Goal: Transaction & Acquisition: Book appointment/travel/reservation

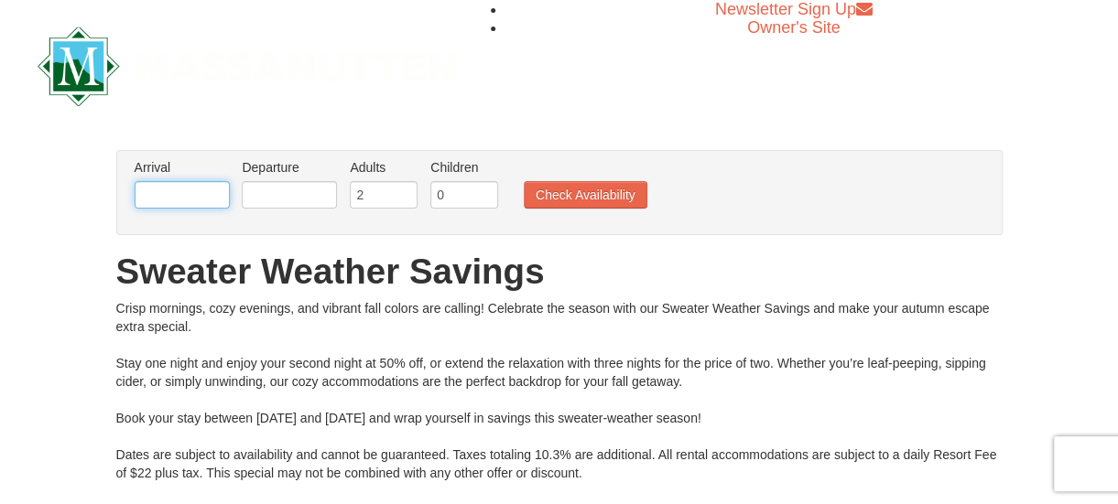
click at [214, 197] on input "text" at bounding box center [182, 194] width 95 height 27
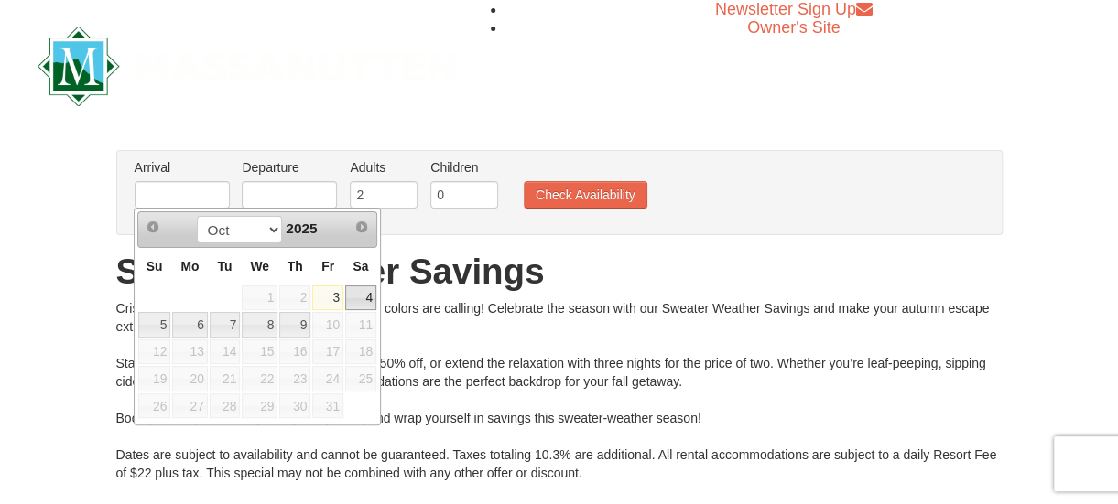
click at [364, 299] on link "4" at bounding box center [360, 299] width 31 height 26
type input "[DATE]"
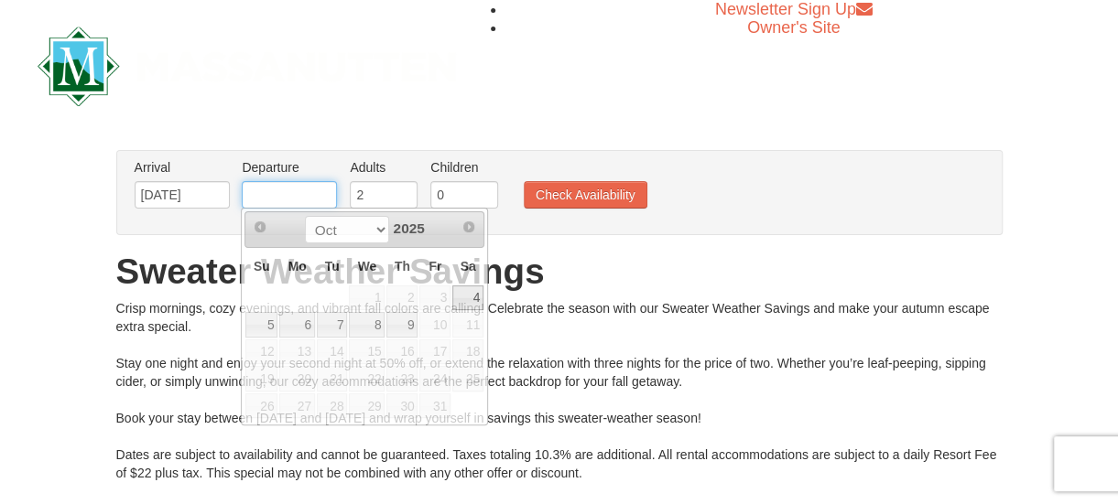
click at [306, 193] on input "text" at bounding box center [289, 194] width 95 height 27
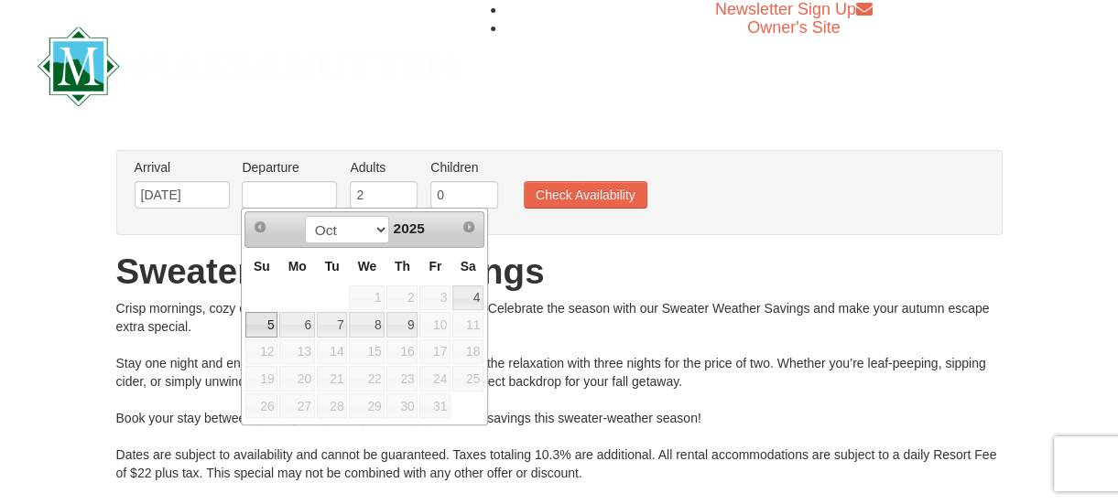
click at [271, 321] on link "5" at bounding box center [261, 325] width 32 height 26
type input "[DATE]"
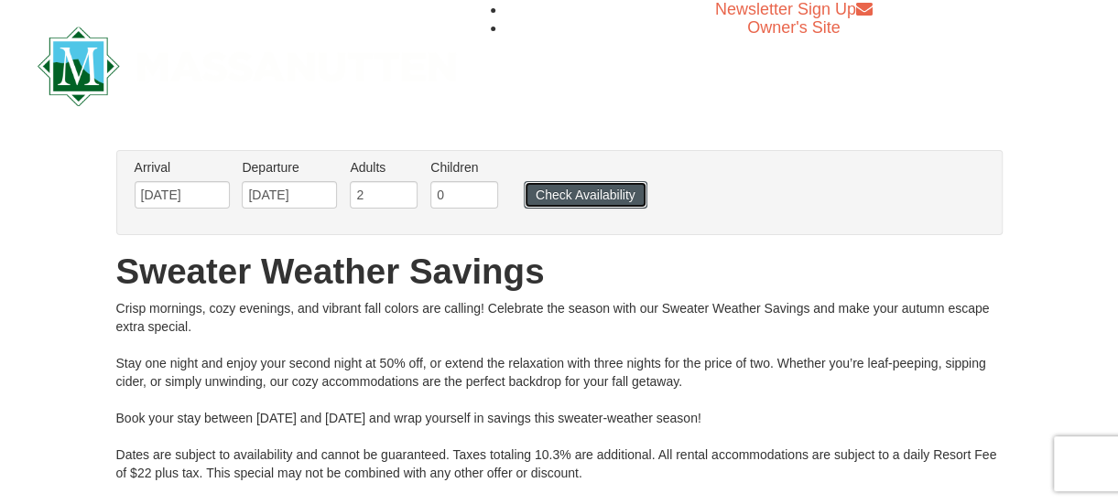
click at [580, 199] on button "Check Availability" at bounding box center [586, 194] width 124 height 27
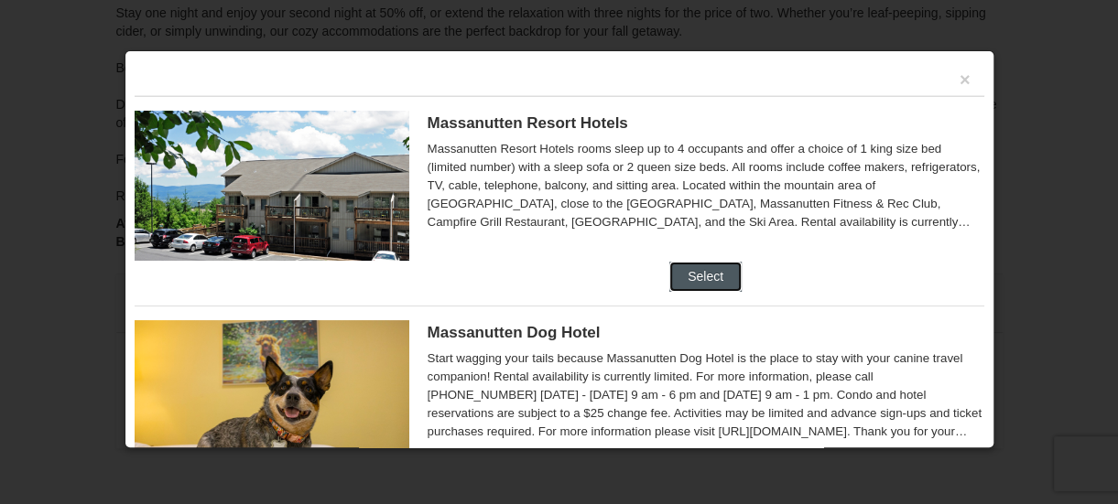
click at [700, 270] on button "Select" at bounding box center [705, 276] width 72 height 29
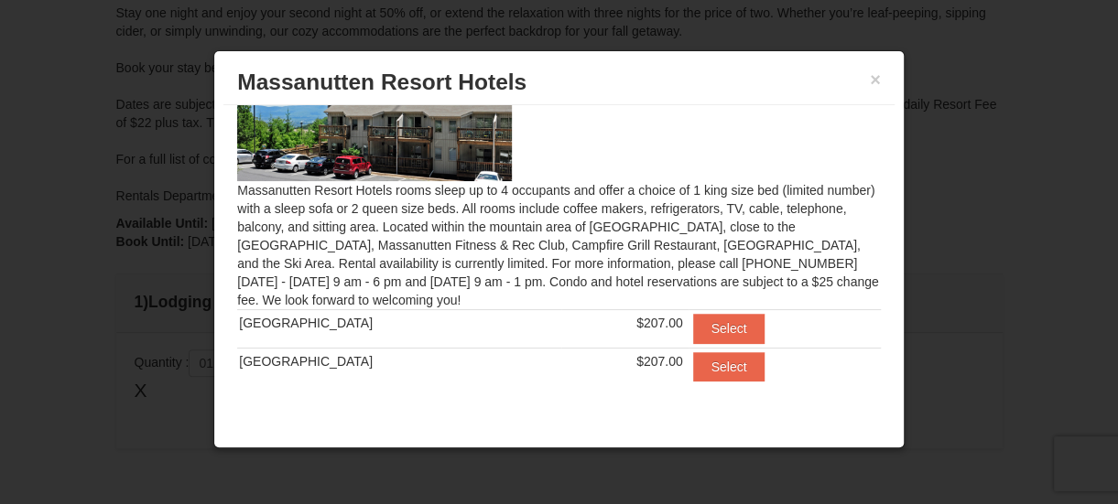
scroll to position [397, 0]
click at [723, 329] on button "Select" at bounding box center [729, 328] width 72 height 29
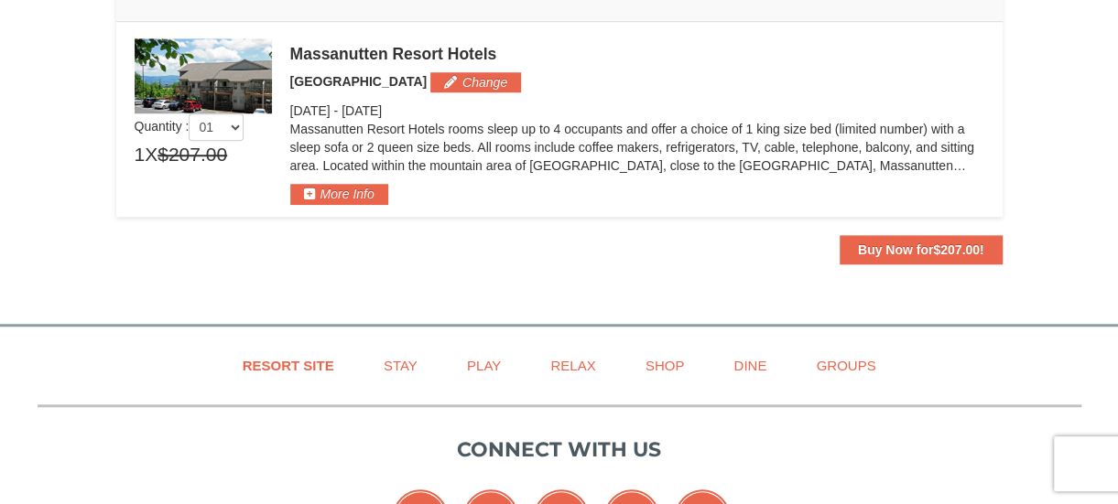
scroll to position [507, 0]
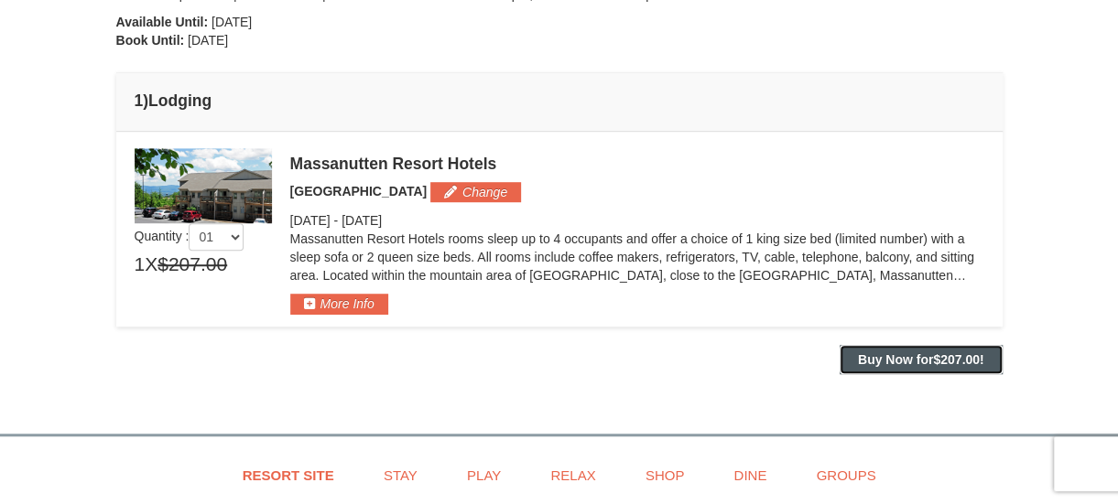
click at [925, 356] on strong "Buy Now for $207.00 !" at bounding box center [921, 359] width 126 height 15
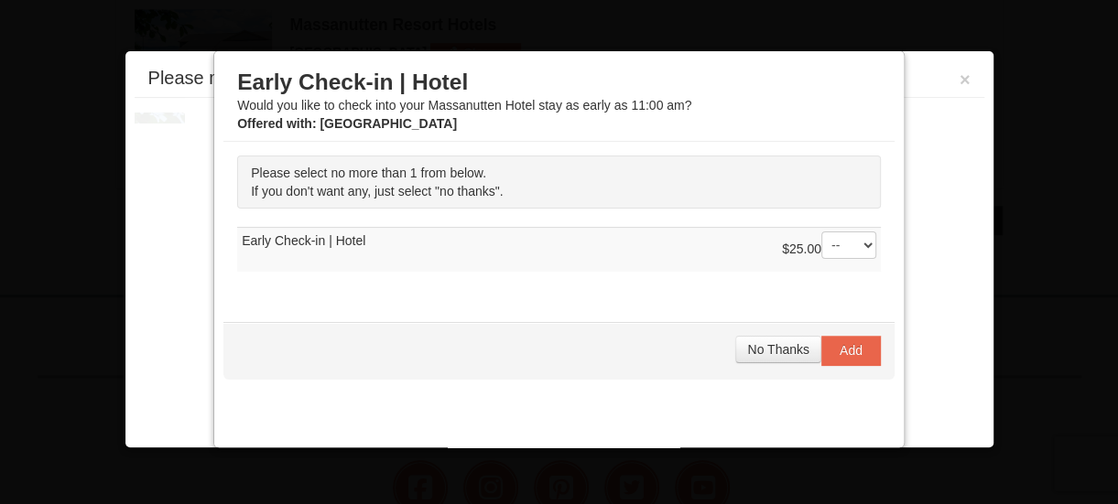
scroll to position [654, 0]
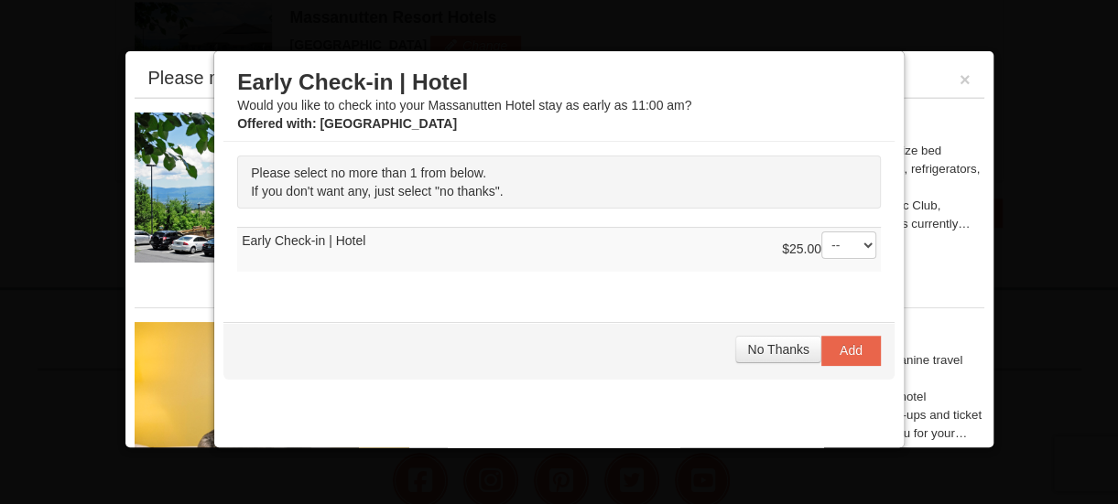
click at [855, 241] on select "-- 01" at bounding box center [848, 245] width 55 height 27
click at [854, 242] on select "-- 01" at bounding box center [848, 245] width 55 height 27
click at [766, 346] on span "No Thanks" at bounding box center [777, 349] width 61 height 15
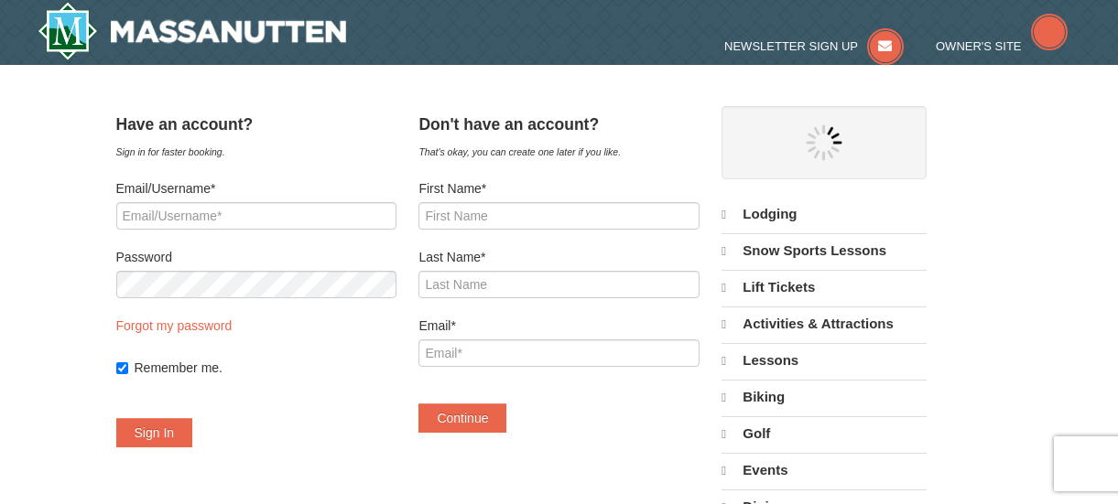
select select "10"
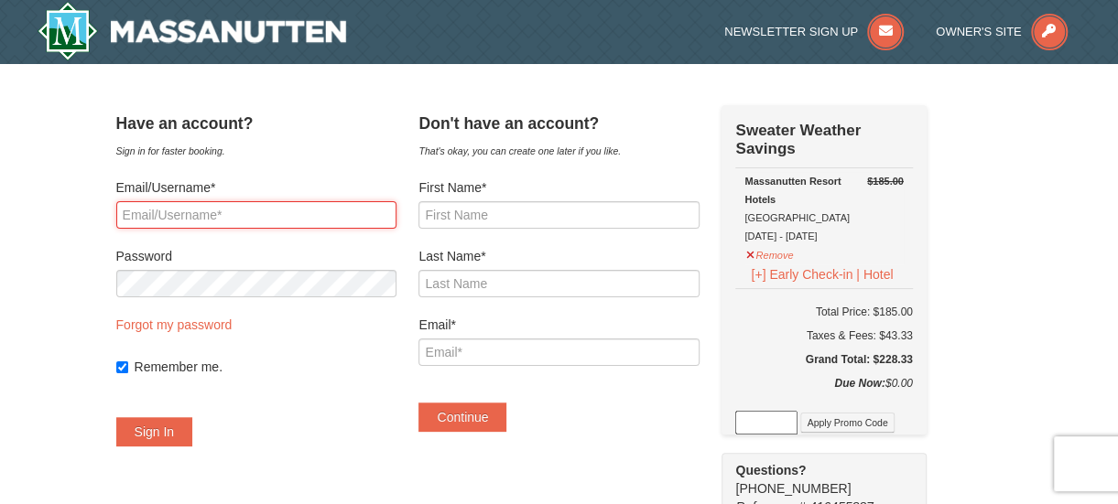
click at [267, 212] on input "Email/Username*" at bounding box center [256, 214] width 280 height 27
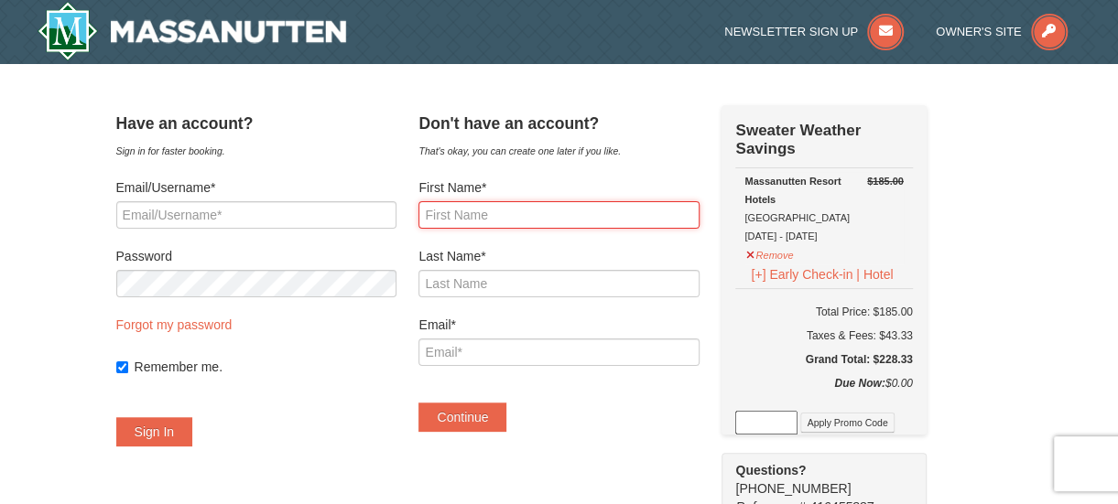
click at [542, 210] on input "First Name*" at bounding box center [558, 214] width 280 height 27
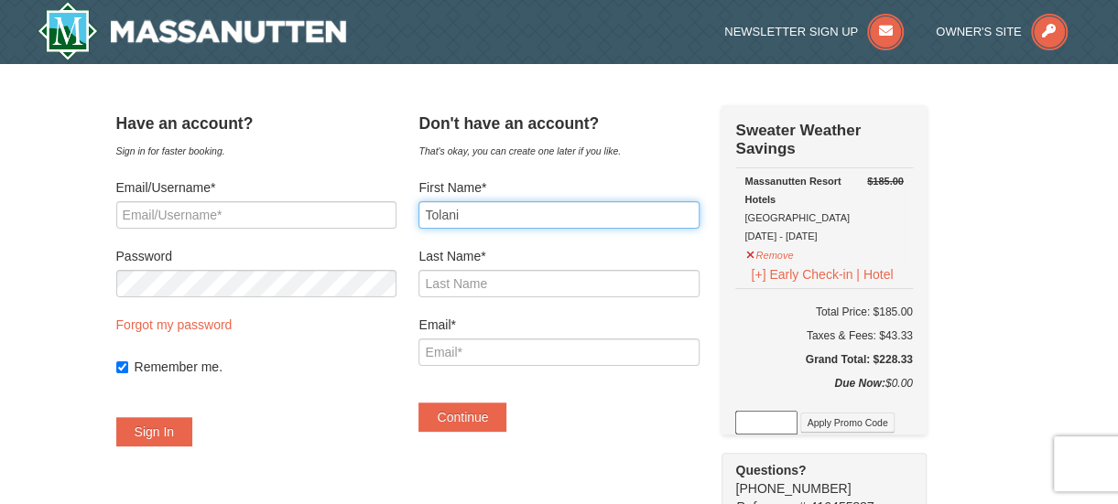
type input "Tolani"
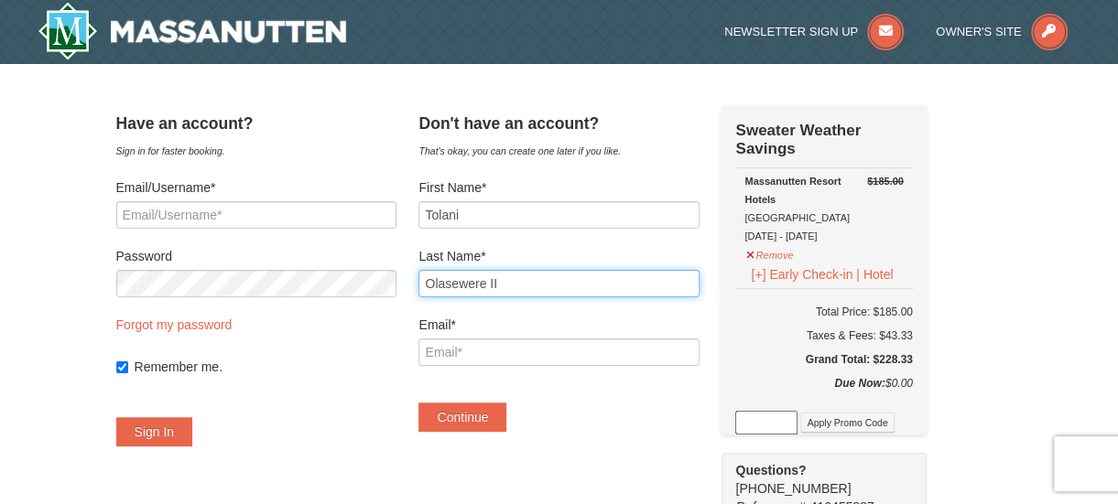
type input "Olasewere II"
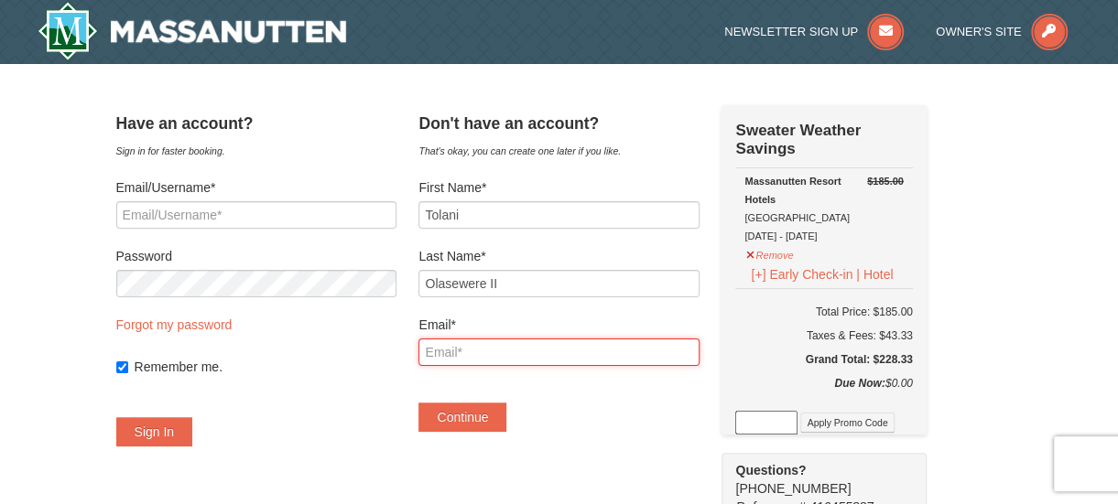
click at [510, 350] on input "Email*" at bounding box center [558, 352] width 280 height 27
type input "t.olasewere@gmail.com"
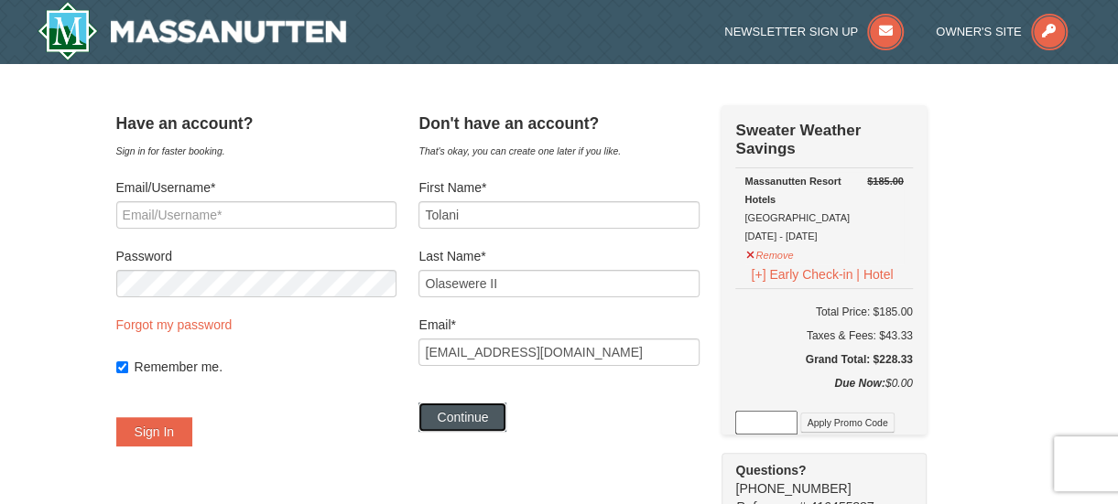
click at [500, 413] on button "Continue" at bounding box center [462, 417] width 88 height 29
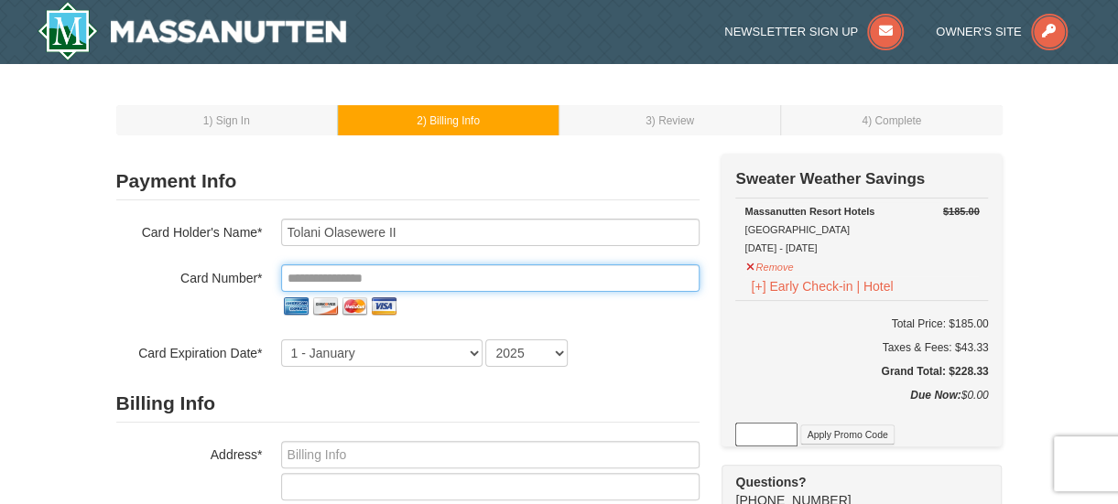
click at [530, 279] on input "tel" at bounding box center [490, 278] width 418 height 27
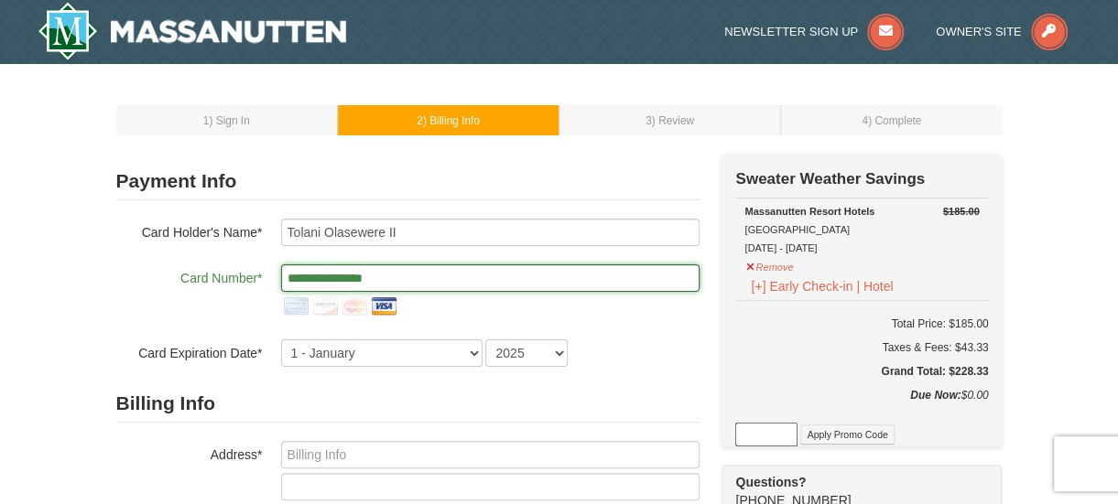
type input "**********"
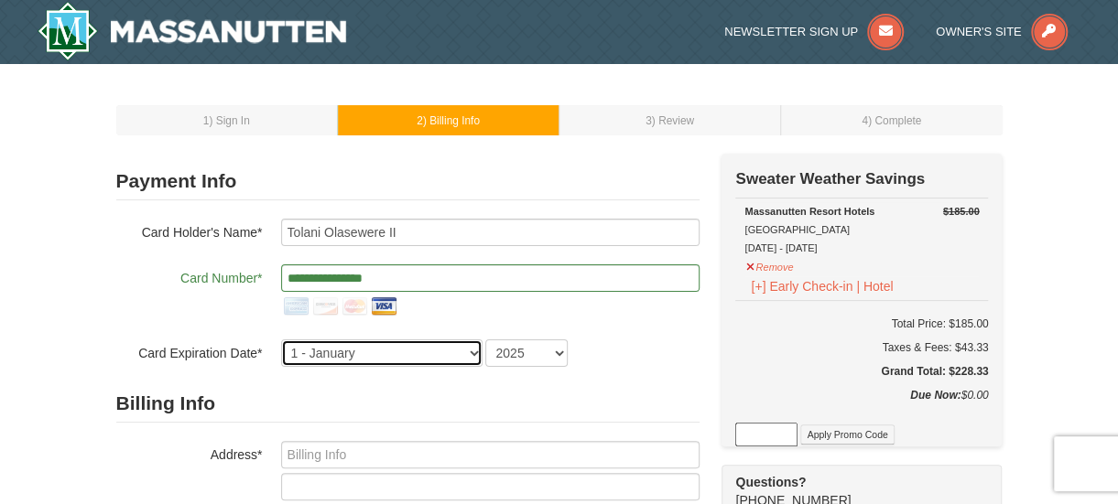
click at [469, 352] on select "1 - January 2 - February 3 - March 4 - April 5 - May 6 - June 7 - July 8 - Augu…" at bounding box center [381, 353] width 201 height 27
select select "5"
click at [281, 340] on select "1 - January 2 - February 3 - March 4 - April 5 - May 6 - June 7 - July 8 - Augu…" at bounding box center [381, 353] width 201 height 27
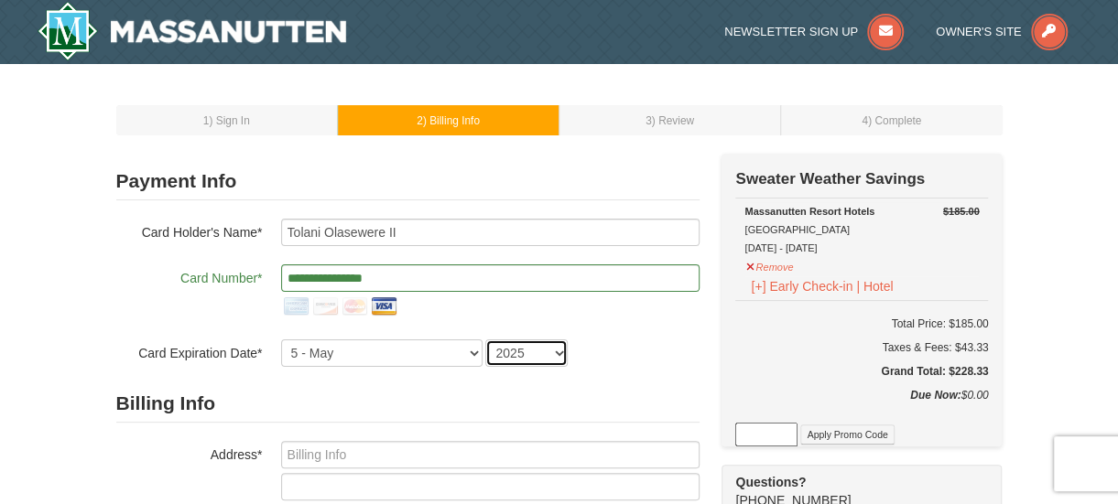
click at [558, 349] on select "2025 2026 2027 2028 2029 2030 2031 2032 2033 2034" at bounding box center [526, 353] width 82 height 27
select select "2029"
click at [485, 340] on select "2025 2026 2027 2028 2029 2030 2031 2032 2033 2034" at bounding box center [526, 353] width 82 height 27
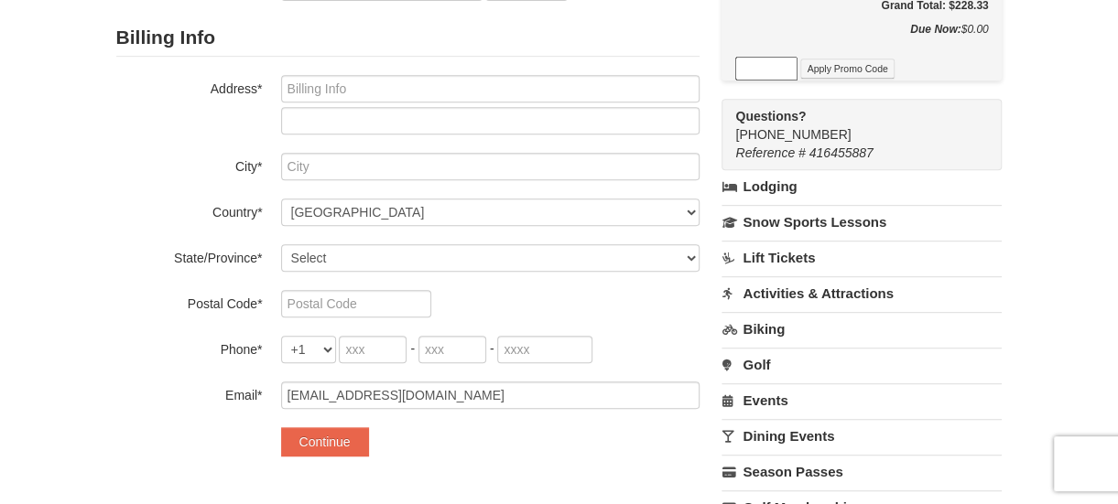
scroll to position [458, 0]
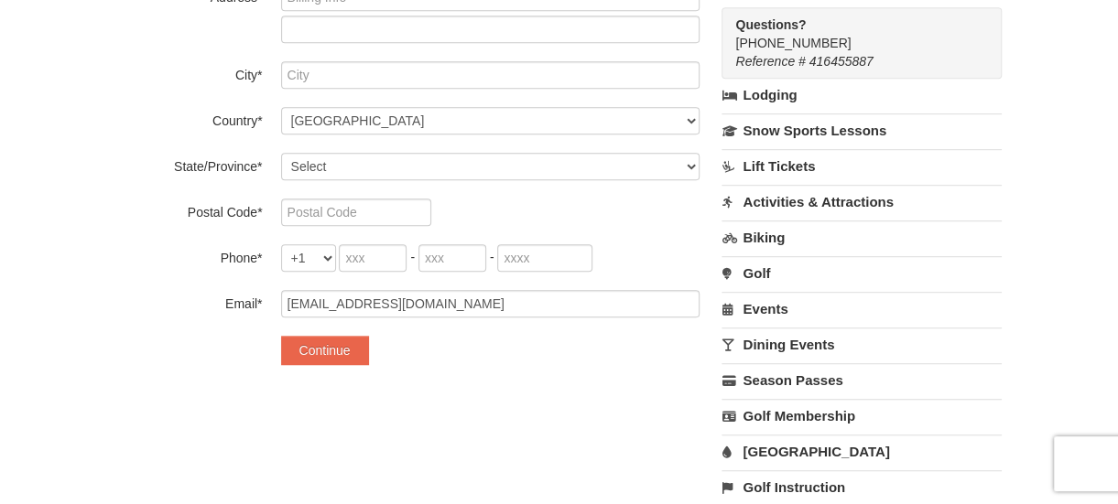
click at [793, 444] on link "Water Park" at bounding box center [861, 452] width 280 height 34
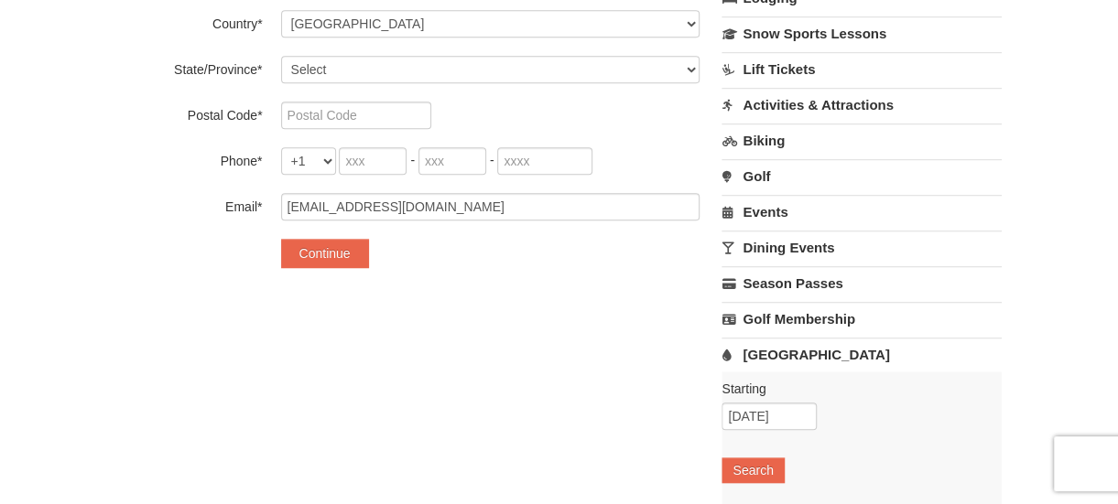
scroll to position [641, 0]
